Goal: Check status: Check status

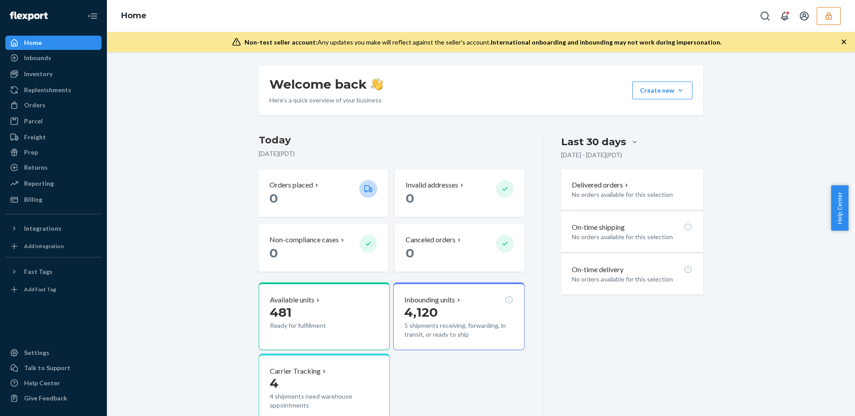
click at [829, 20] on button "button" at bounding box center [829, 16] width 24 height 18
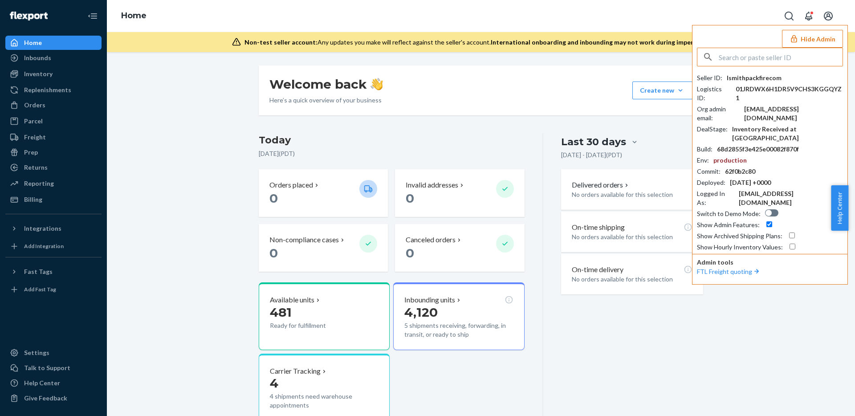
type input "intltransportation@blenderbottle.com"
click at [756, 57] on input "intltransportation@blenderbottle.com" at bounding box center [781, 57] width 124 height 18
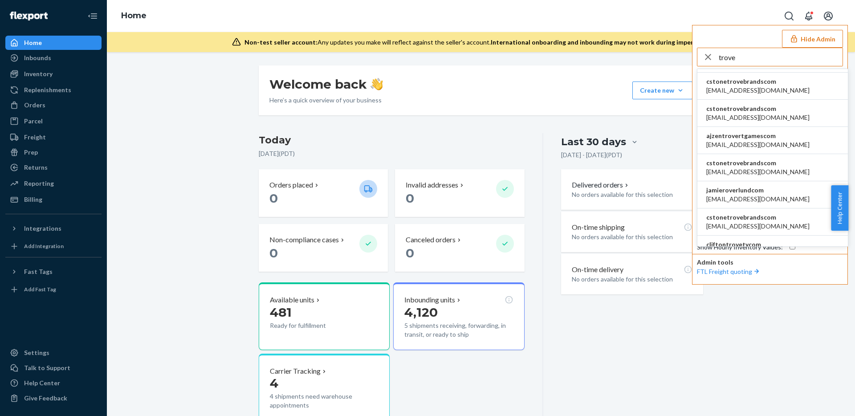
scroll to position [105, 0]
type input "trove"
click at [764, 113] on span "acamacho@trovebrands.com" at bounding box center [757, 117] width 103 height 9
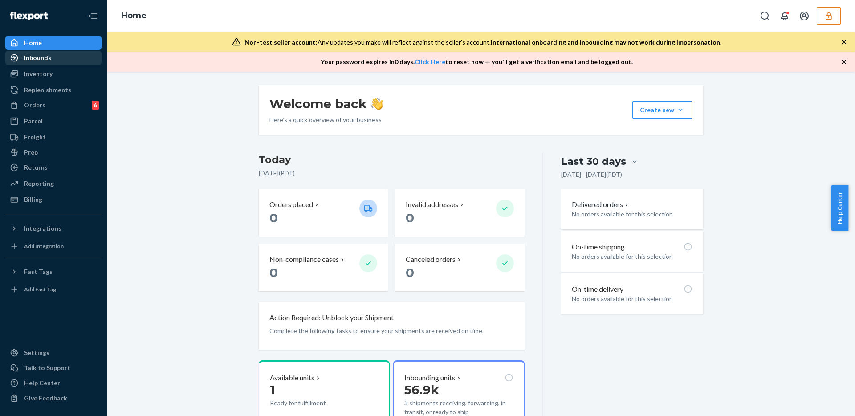
click at [44, 63] on div "Inbounds" at bounding box center [53, 58] width 94 height 12
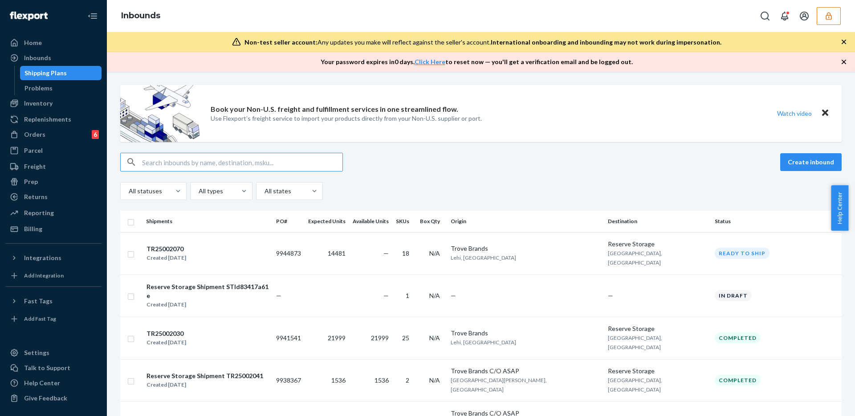
click at [59, 74] on div "Shipping Plans" at bounding box center [45, 73] width 42 height 9
click at [214, 165] on input "text" at bounding box center [242, 162] width 200 height 18
paste input "FFAU6285217"
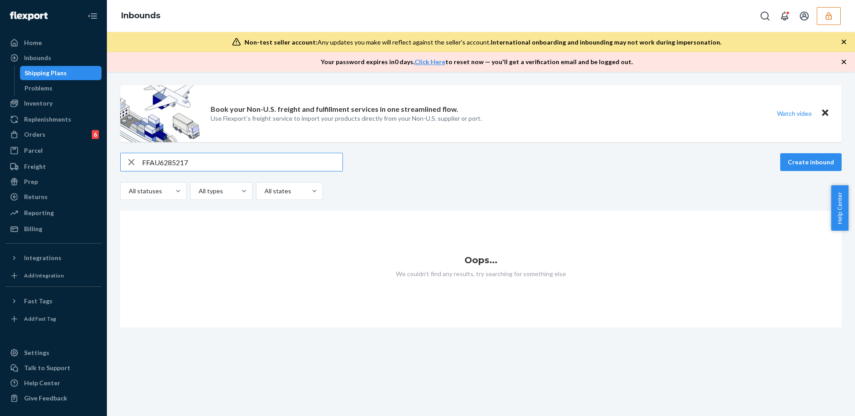
type input "FFAU6285217"
click at [127, 156] on icon "button" at bounding box center [131, 162] width 11 height 18
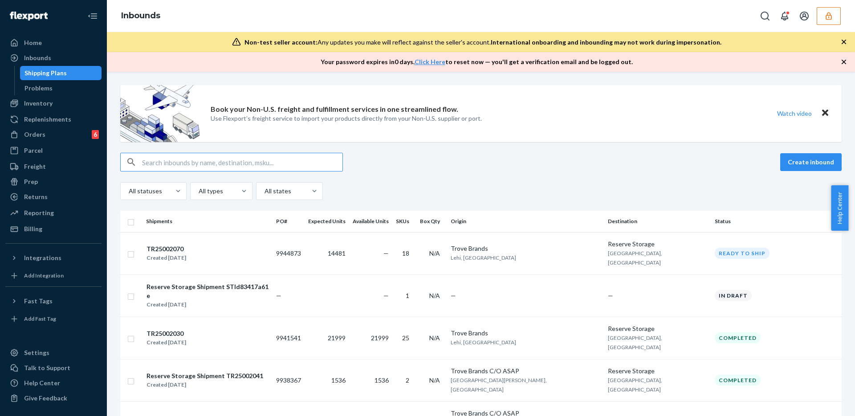
click at [176, 164] on input "text" at bounding box center [242, 162] width 200 height 18
paste input "PO006799"
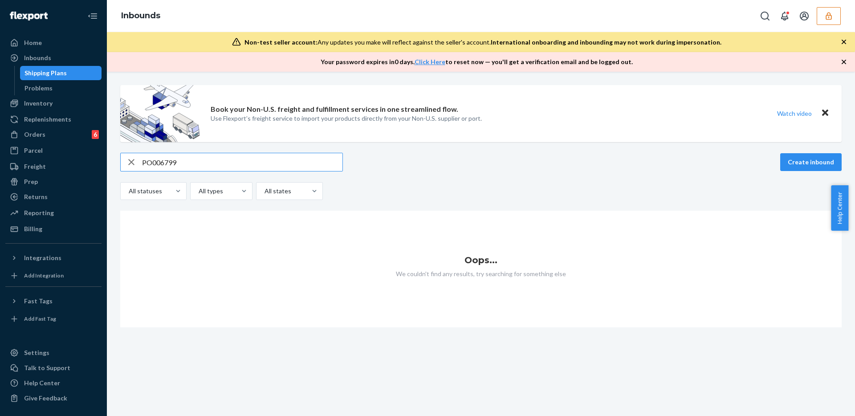
click at [245, 160] on input "PO006799" at bounding box center [242, 162] width 200 height 18
paste input "22440"
click at [220, 156] on input "22440" at bounding box center [242, 162] width 200 height 18
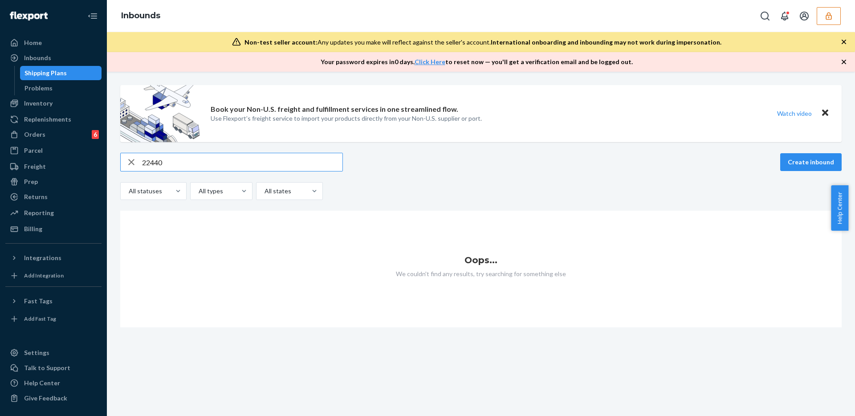
click at [220, 156] on input "22440" at bounding box center [242, 162] width 200 height 18
paste input "CNT004504"
type input "CNT004504"
click at [126, 164] on icon "button" at bounding box center [131, 162] width 11 height 18
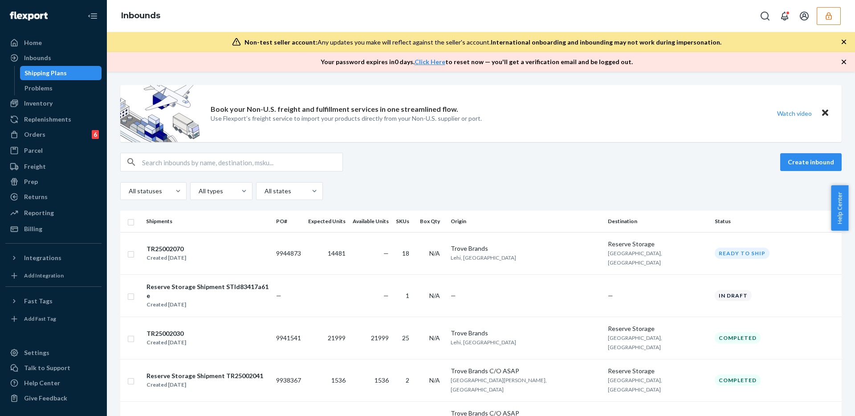
click at [233, 163] on input "text" at bounding box center [242, 162] width 200 height 18
paste input "9617.00.1000"
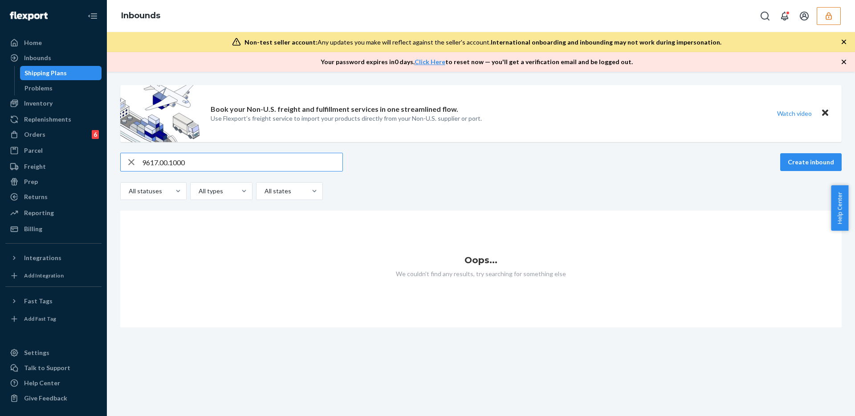
type input "9617.00.1000"
click at [130, 162] on icon "button" at bounding box center [131, 162] width 11 height 18
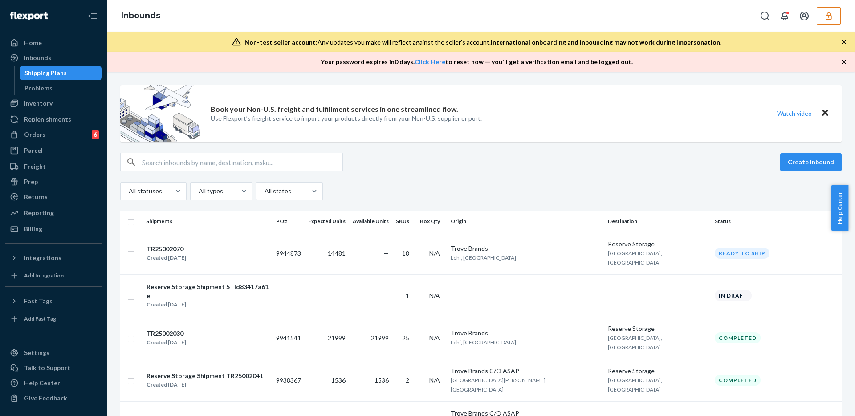
click at [234, 165] on input "text" at bounding box center [242, 162] width 200 height 18
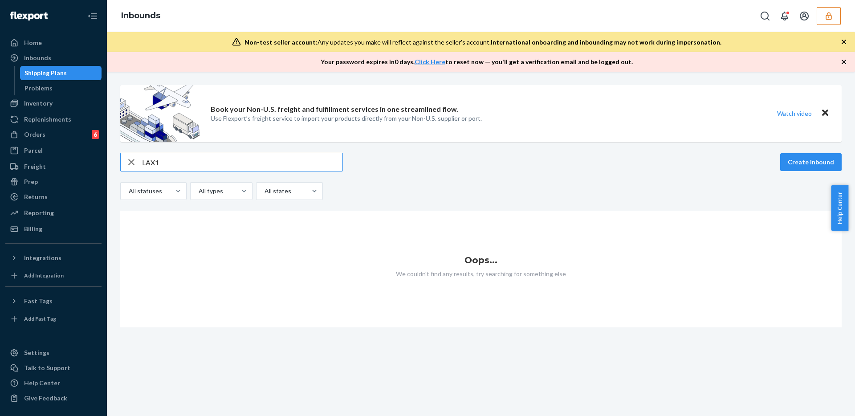
click at [162, 161] on input "LAX1" at bounding box center [242, 162] width 200 height 18
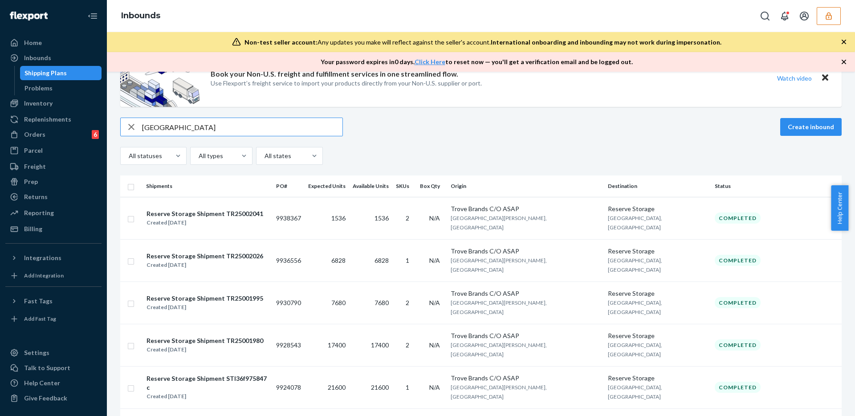
scroll to position [36, 0]
type input "[GEOGRAPHIC_DATA]"
click at [216, 126] on input "[GEOGRAPHIC_DATA]" at bounding box center [242, 126] width 200 height 18
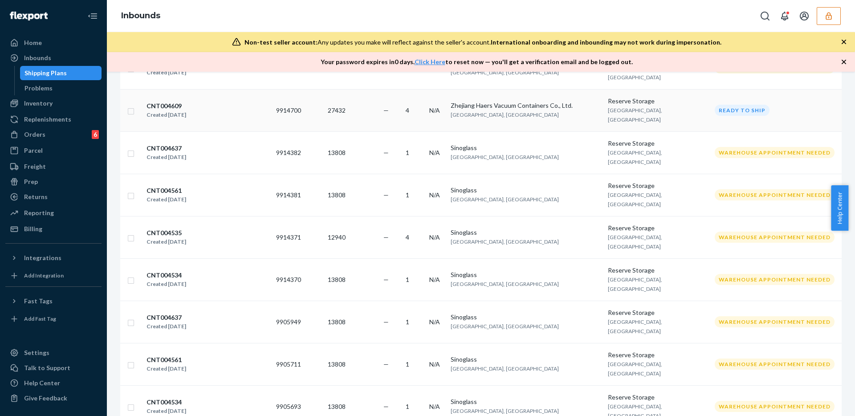
scroll to position [706, 0]
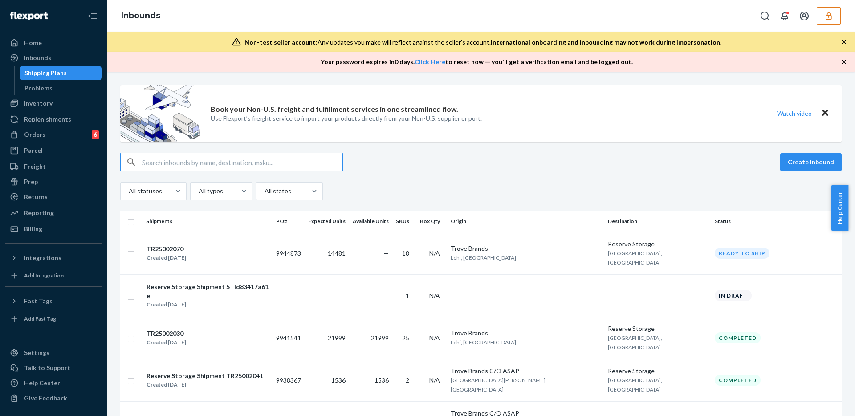
click at [304, 163] on input "text" at bounding box center [242, 162] width 200 height 18
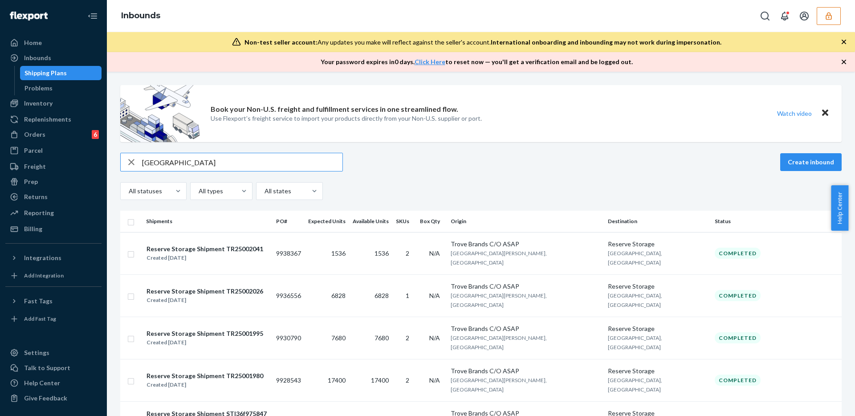
type input "[GEOGRAPHIC_DATA]"
click at [499, 166] on div "san bernardino Create inbound" at bounding box center [481, 162] width 722 height 19
click at [280, 192] on div at bounding box center [289, 191] width 50 height 11
click at [265, 192] on input "All states" at bounding box center [264, 191] width 1 height 9
click at [167, 194] on div at bounding box center [152, 191] width 49 height 11
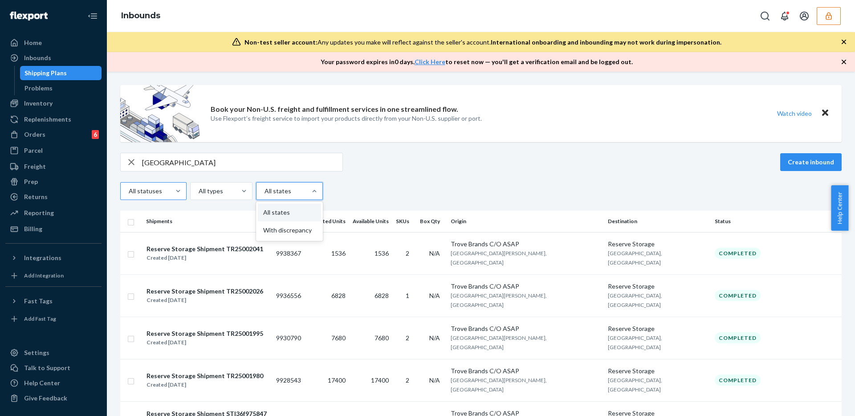
click at [129, 194] on input "All statuses" at bounding box center [128, 191] width 1 height 9
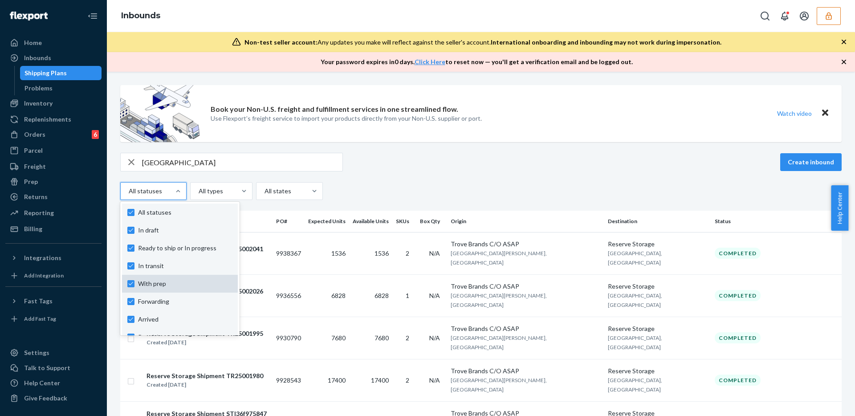
click at [171, 211] on span "All statuses" at bounding box center [185, 212] width 94 height 9
checkbox input "false"
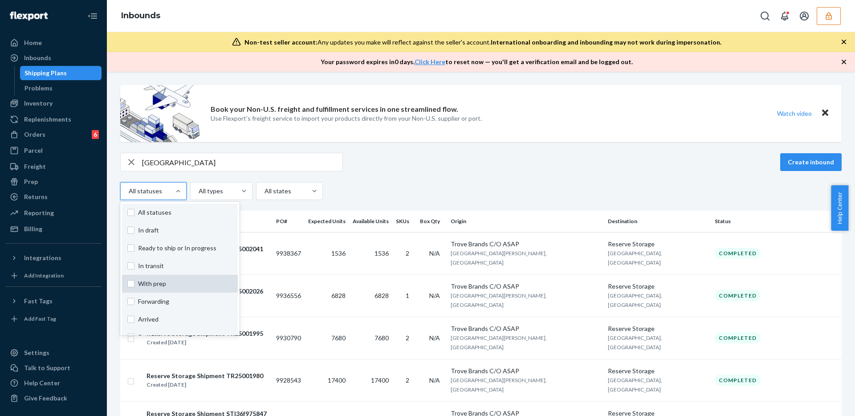
checkbox input "false"
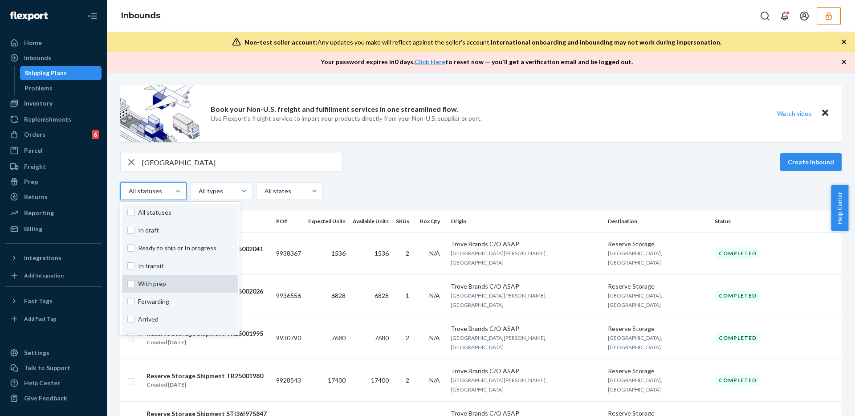
checkbox input "false"
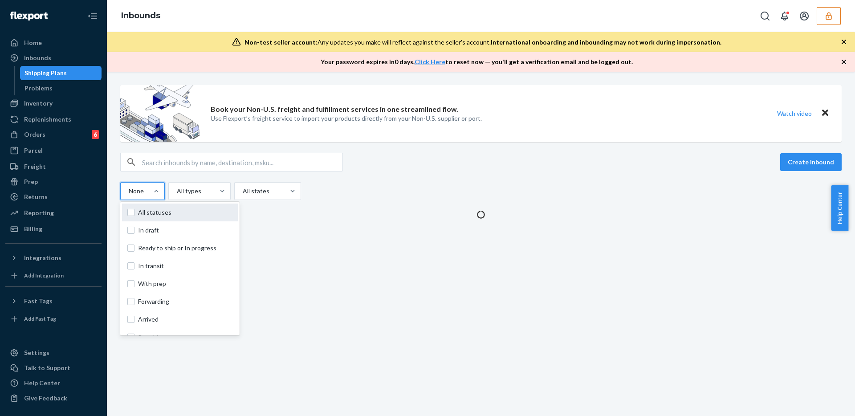
scroll to position [66, 0]
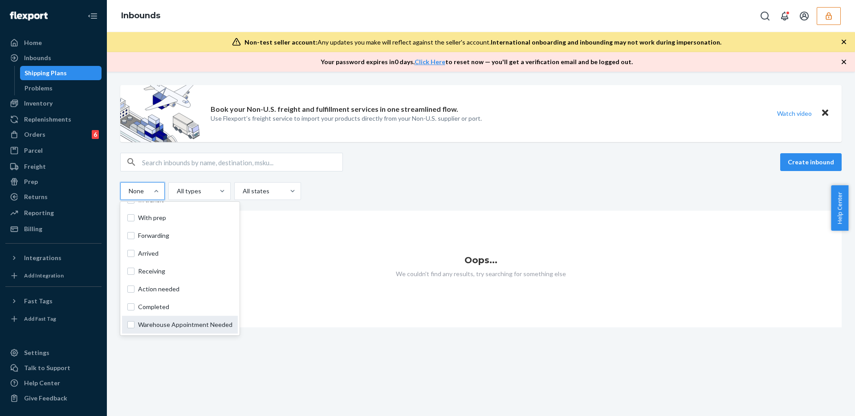
click at [196, 329] on div "Warehouse Appointment Needed" at bounding box center [180, 325] width 116 height 18
click at [129, 196] on input "option Warehouse Appointment Needed focused, 0 of 10. 10 results available. Use…" at bounding box center [128, 191] width 1 height 9
checkbox input "true"
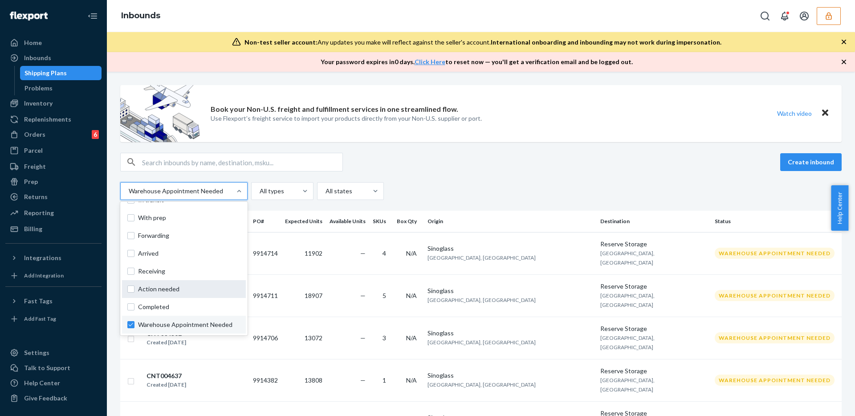
click at [175, 295] on div "Action needed" at bounding box center [184, 289] width 124 height 18
click at [129, 196] on input "option Warehouse Appointment Needed, selected. option Action needed focused, 0 …" at bounding box center [128, 191] width 1 height 9
checkbox input "true"
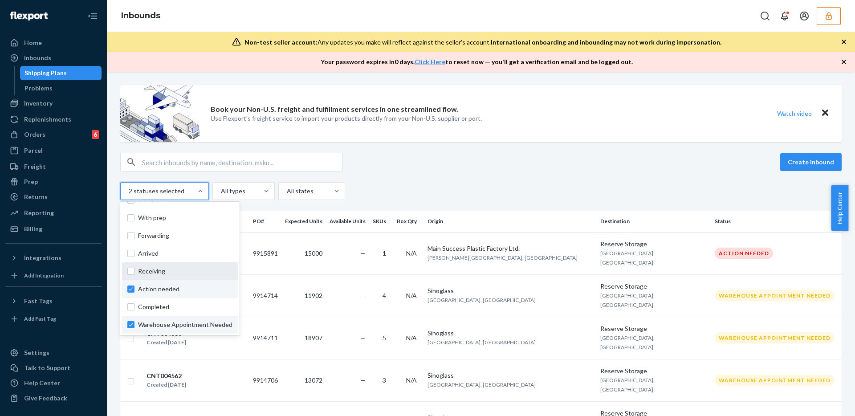
scroll to position [0, 0]
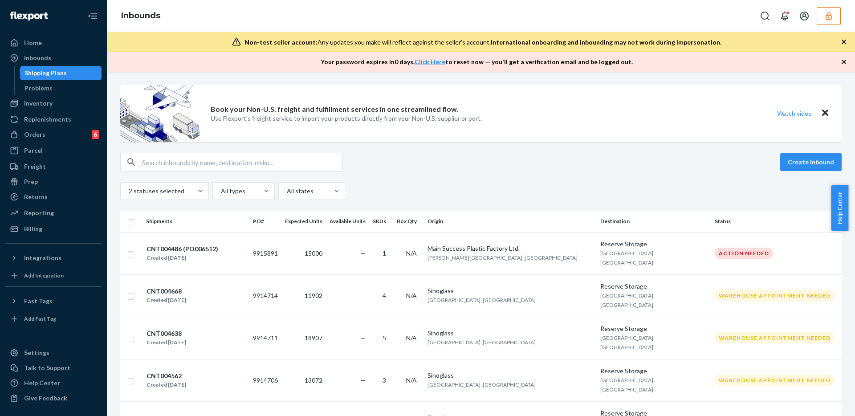
click at [421, 182] on div "2 statuses selected All types All states" at bounding box center [481, 191] width 722 height 18
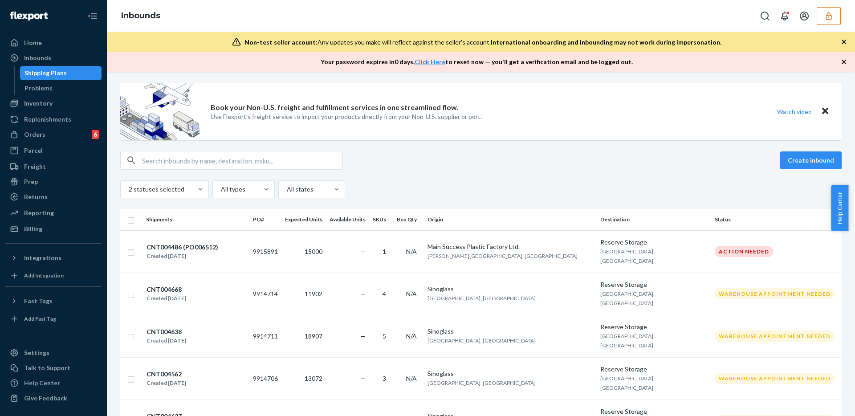
click at [231, 162] on input "text" at bounding box center [242, 160] width 200 height 18
paste input "CNT004504"
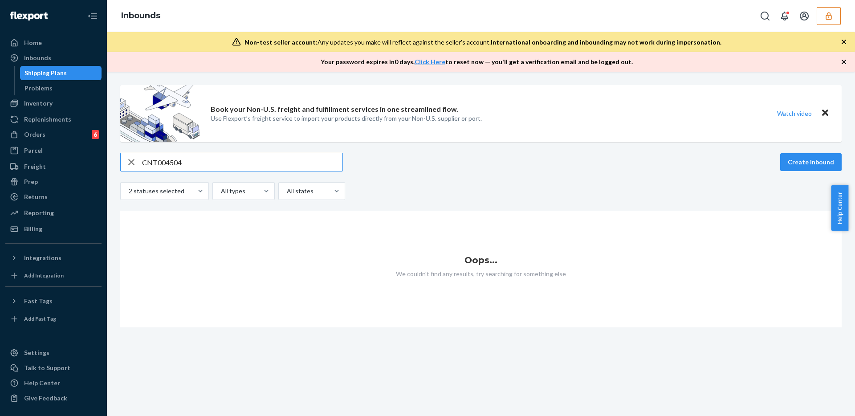
click at [179, 157] on input "CNT004504" at bounding box center [242, 162] width 200 height 18
click at [178, 164] on input "CNT004504" at bounding box center [242, 162] width 200 height 18
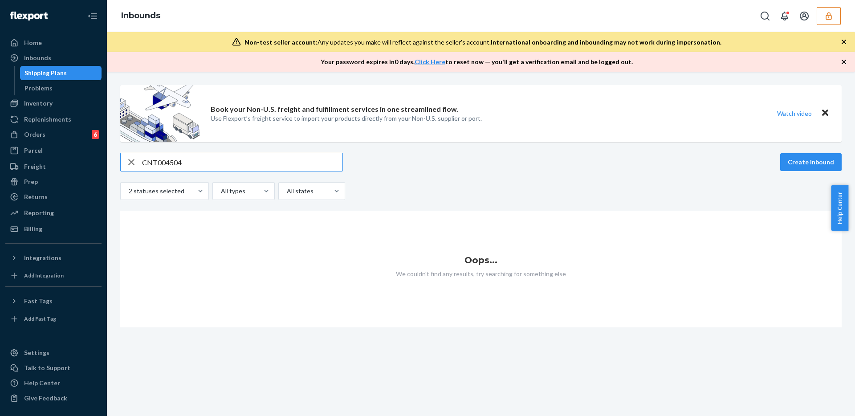
click at [178, 164] on input "CNT004504" at bounding box center [242, 162] width 200 height 18
click at [199, 160] on input "CNT004504" at bounding box center [242, 162] width 200 height 18
paste input "499"
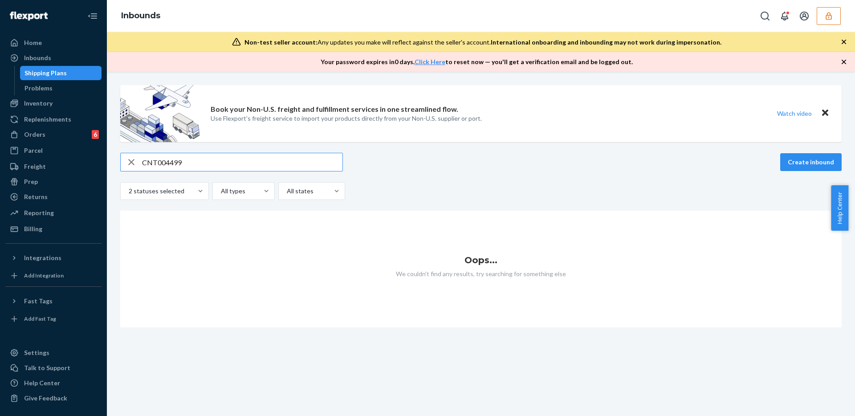
click at [169, 162] on input "CNT004499" at bounding box center [242, 162] width 200 height 18
paste input "500"
click at [180, 163] on input "CNT004500" at bounding box center [242, 162] width 200 height 18
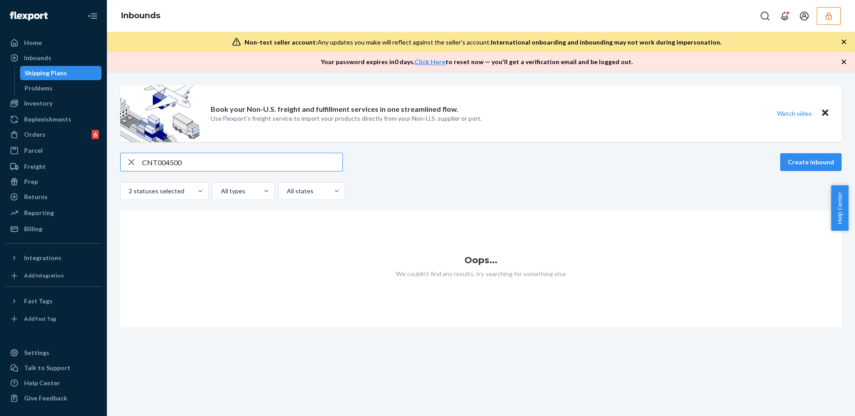
click at [180, 163] on input "CNT004500" at bounding box center [242, 162] width 200 height 18
paste input "3"
type input "CNT004503"
click at [134, 163] on icon "button" at bounding box center [131, 162] width 11 height 18
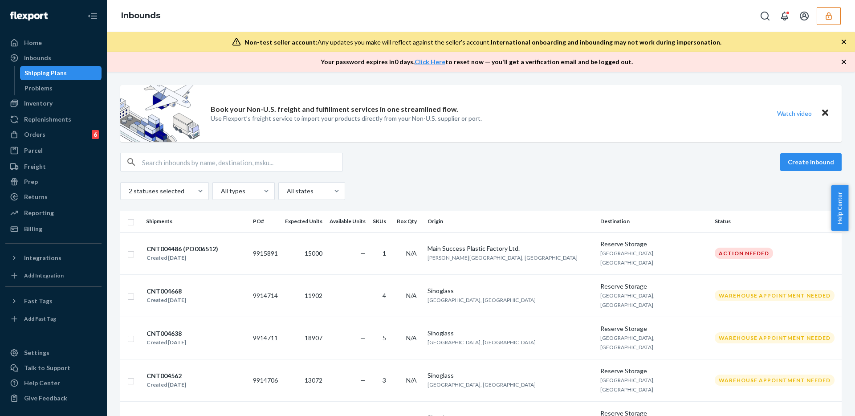
click at [190, 162] on input "text" at bounding box center [242, 162] width 200 height 18
paste input "CNDM79891"
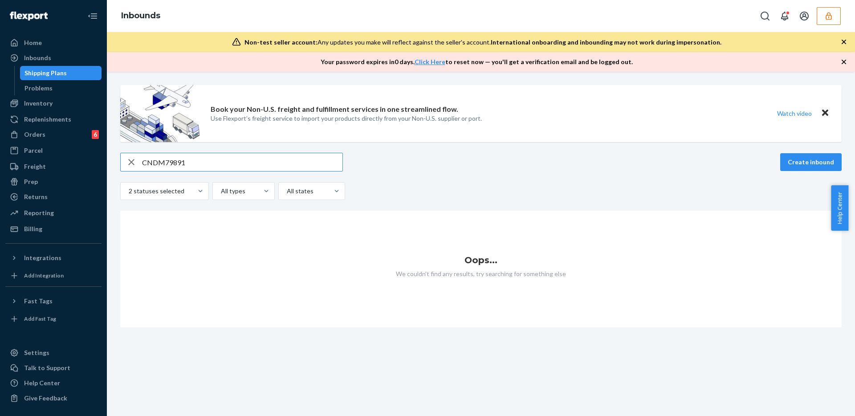
click at [202, 163] on input "CNDM79891" at bounding box center [242, 162] width 200 height 18
paste input "7490"
click at [251, 156] on input "CNDM77490" at bounding box center [242, 162] width 200 height 18
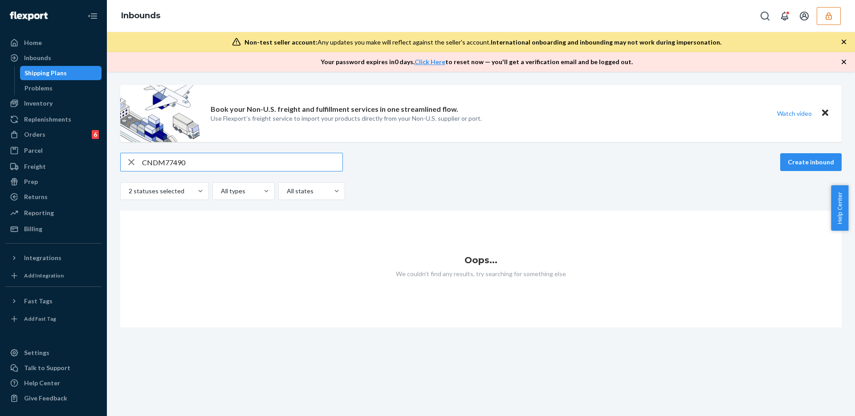
click at [251, 156] on input "CNDM77490" at bounding box center [242, 162] width 200 height 18
paste input "9869"
click at [230, 157] on input "CNDM79869" at bounding box center [242, 162] width 200 height 18
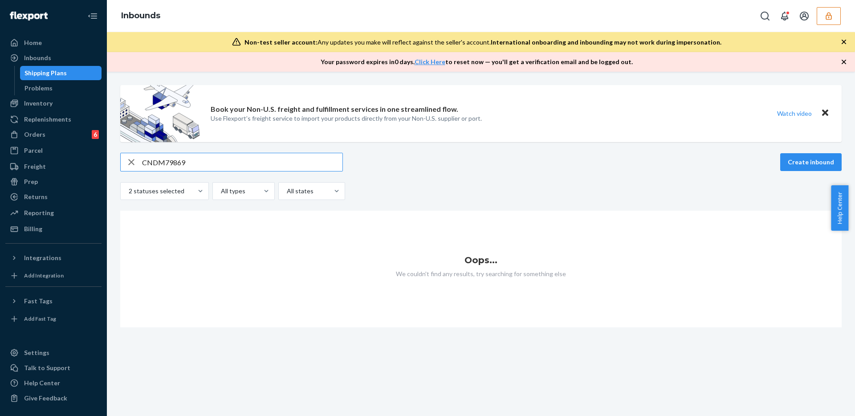
paste input "7581"
click at [175, 163] on input "CNDM77581" at bounding box center [242, 162] width 200 height 18
click at [167, 160] on input "target [PERSON_NAME]" at bounding box center [242, 162] width 200 height 18
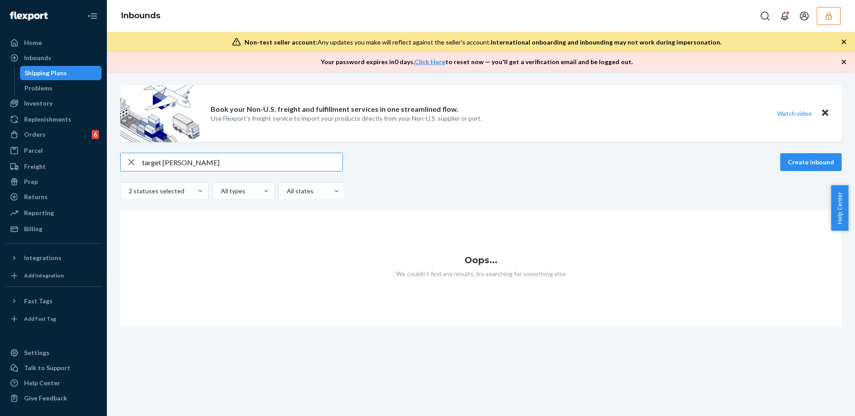
click at [167, 160] on input "target [PERSON_NAME]" at bounding box center [242, 162] width 200 height 18
paste input "PO006796"
type input "PO006796"
click at [132, 159] on icon "button" at bounding box center [131, 162] width 11 height 18
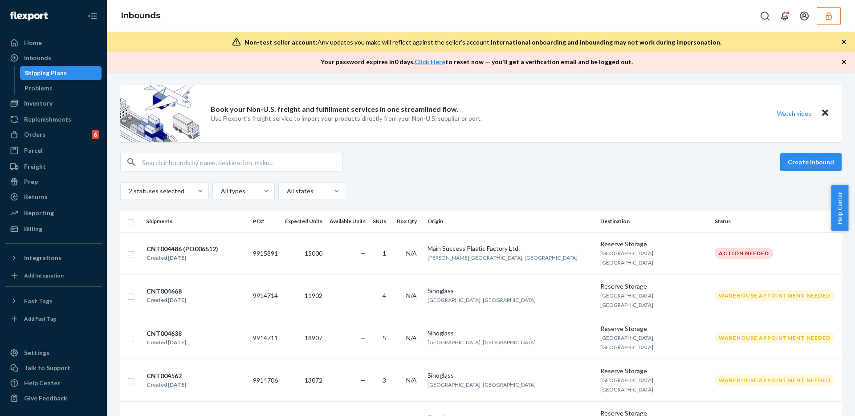
click at [171, 160] on input "text" at bounding box center [242, 162] width 200 height 18
paste input "9914371"
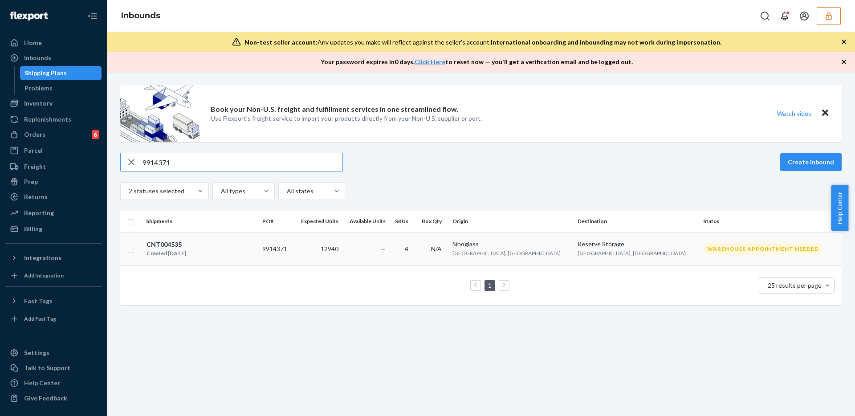
type input "9914371"
click at [243, 245] on div "CNT004535 Created [DATE]" at bounding box center [200, 249] width 109 height 19
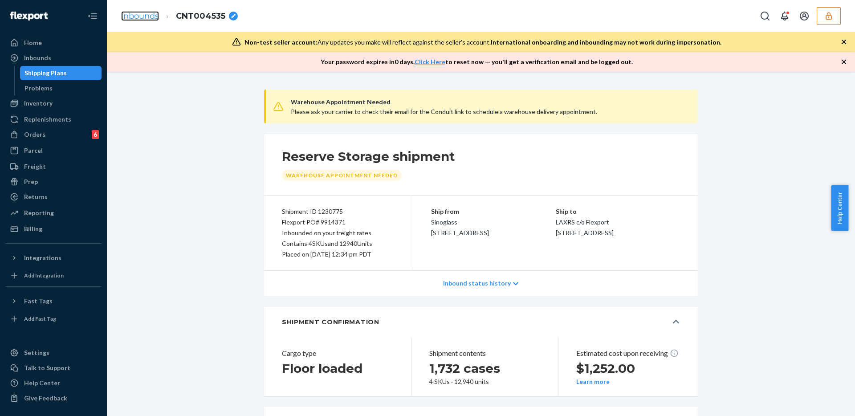
click at [151, 13] on link "Inbounds" at bounding box center [140, 16] width 38 height 10
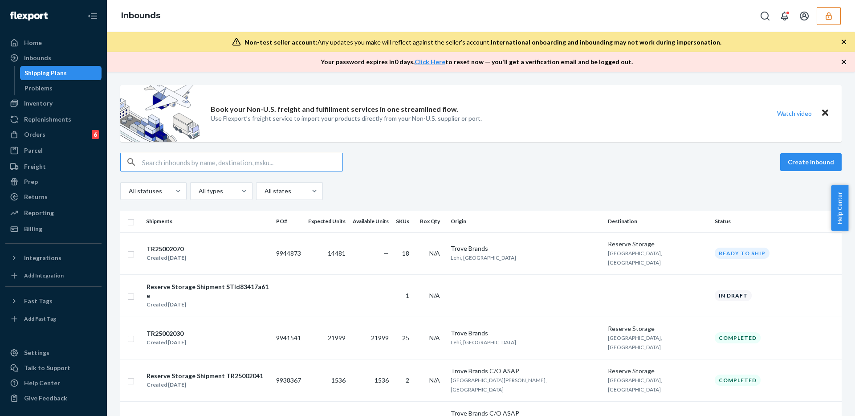
click at [212, 158] on input "text" at bounding box center [242, 162] width 200 height 18
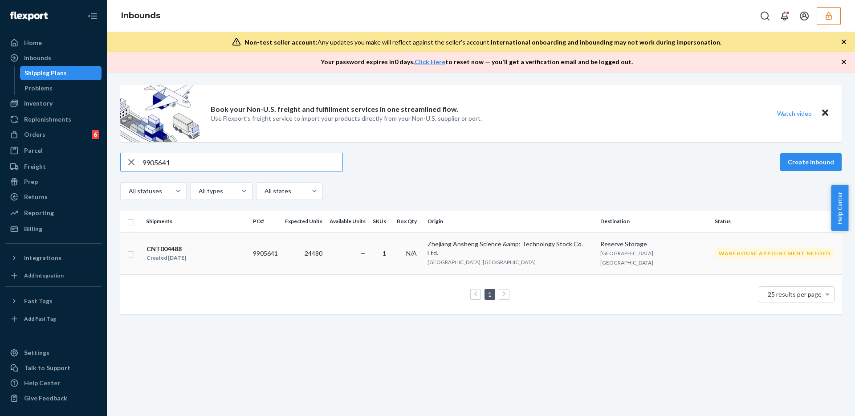
type input "9905641"
click at [246, 246] on div "CNT004488 Created [DATE]" at bounding box center [196, 253] width 100 height 19
